Goal: Contribute content: Add original content to the website for others to see

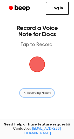
click at [27, 93] on icon "button" at bounding box center [25, 93] width 4 height 4
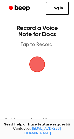
click at [39, 63] on span "button" at bounding box center [37, 65] width 16 height 16
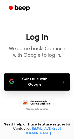
scroll to position [20, 0]
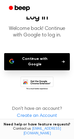
click at [35, 57] on button "Continue with Google" at bounding box center [37, 61] width 66 height 17
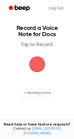
click at [32, 69] on span "button" at bounding box center [37, 65] width 16 height 16
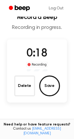
scroll to position [10, 0]
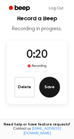
click at [53, 88] on button "Save" at bounding box center [49, 87] width 21 height 21
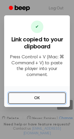
click at [48, 95] on button "OK" at bounding box center [37, 98] width 58 height 11
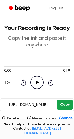
click at [64, 106] on button "Copy" at bounding box center [64, 105] width 15 height 10
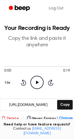
click at [14, 118] on button "Delete" at bounding box center [10, 118] width 17 height 5
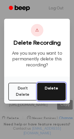
click at [46, 88] on button "Delete" at bounding box center [51, 92] width 29 height 18
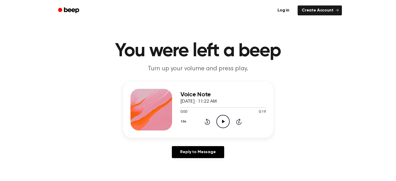
scroll to position [26, 0]
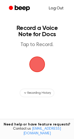
click at [59, 9] on link "Log Out" at bounding box center [56, 8] width 25 height 13
